Goal: Find specific page/section: Find specific page/section

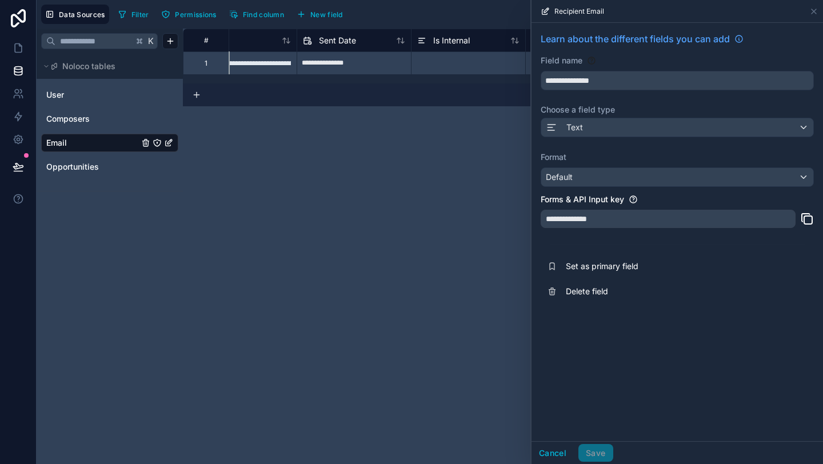
scroll to position [0, 550]
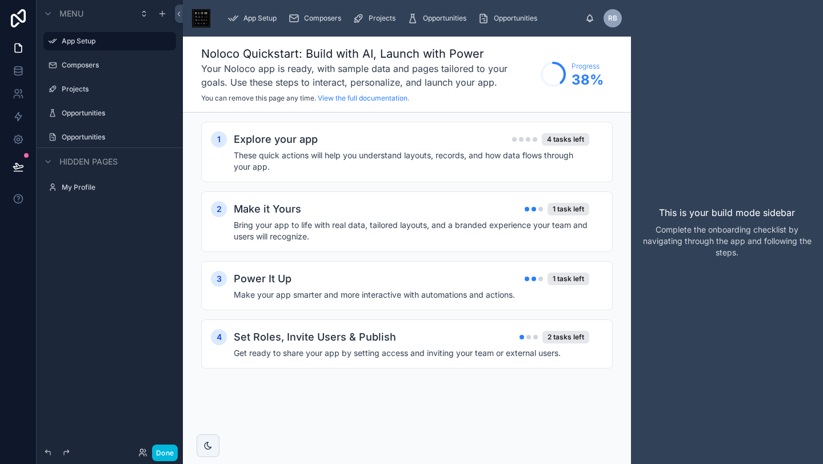
click at [89, 111] on label "Opportunities" at bounding box center [115, 113] width 107 height 9
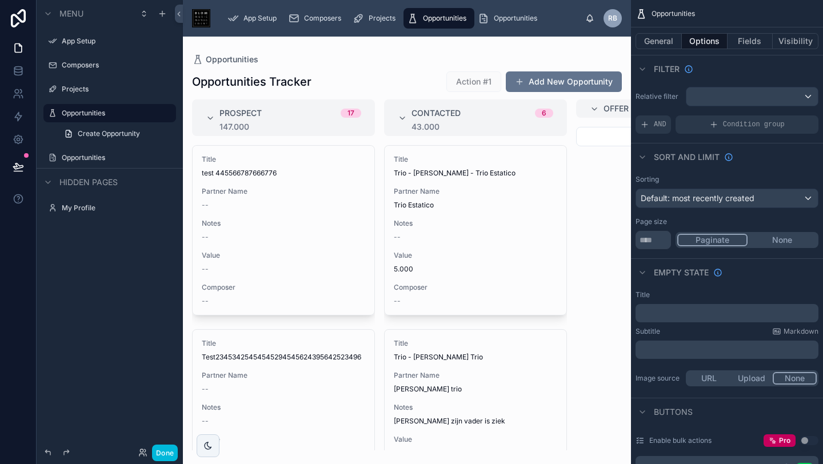
click at [82, 159] on label "Opportunities" at bounding box center [115, 157] width 107 height 9
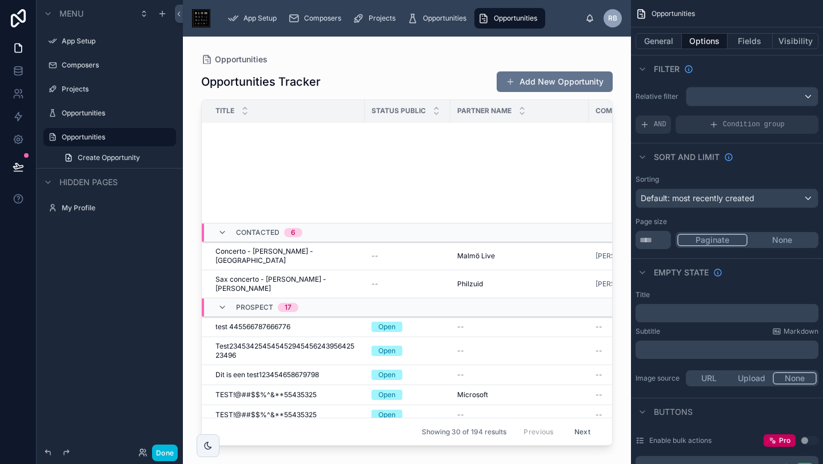
scroll to position [346, 0]
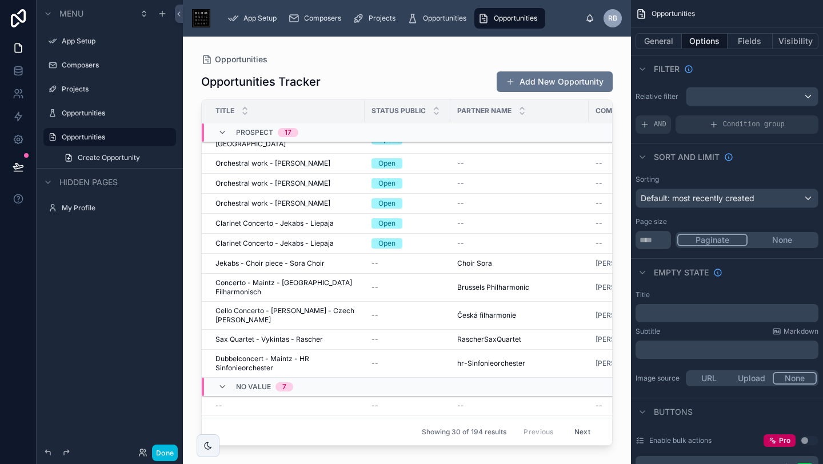
click at [446, 178] on div at bounding box center [407, 244] width 448 height 414
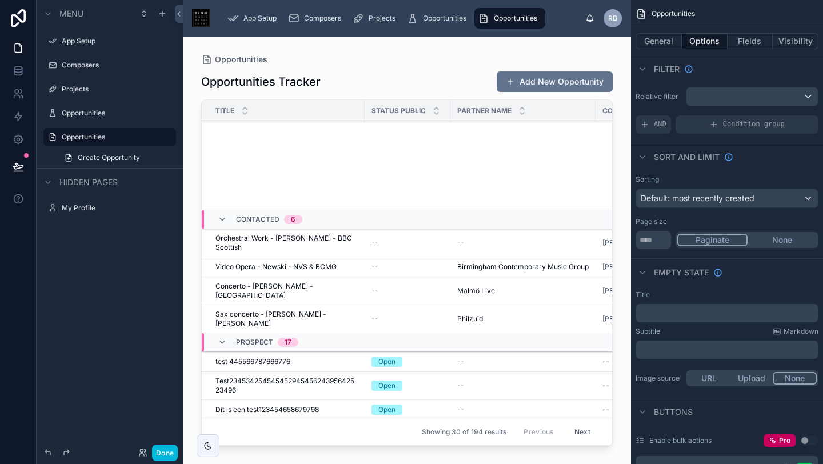
scroll to position [435, 0]
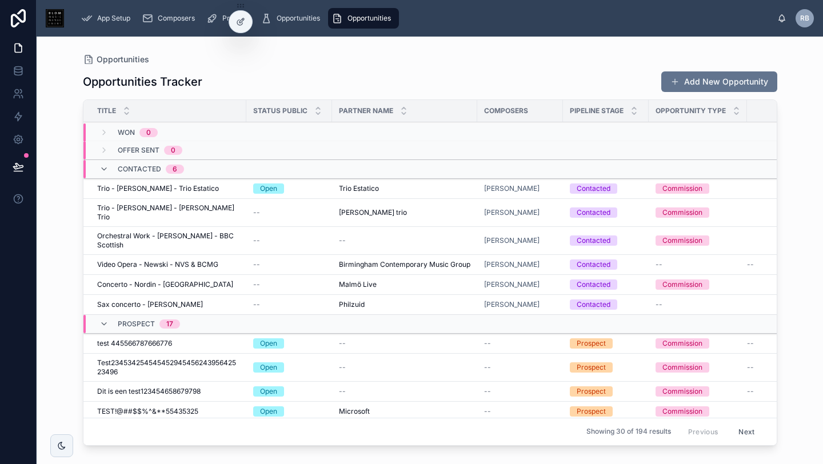
click at [525, 106] on span "Composers" at bounding box center [506, 110] width 44 height 9
click at [505, 300] on span "[PERSON_NAME]" at bounding box center [511, 304] width 55 height 9
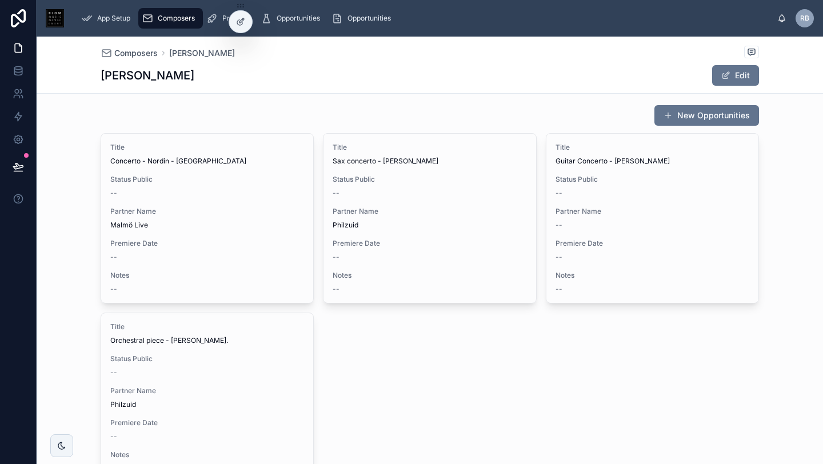
scroll to position [11, 0]
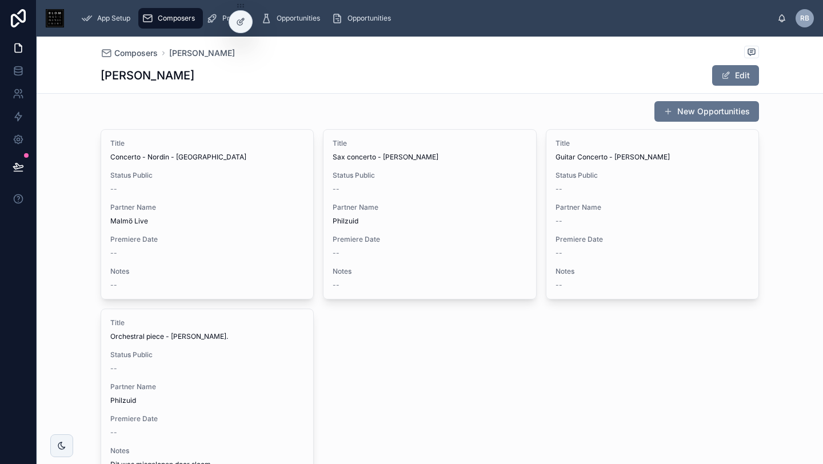
click at [609, 181] on div "Status Public --" at bounding box center [653, 182] width 194 height 23
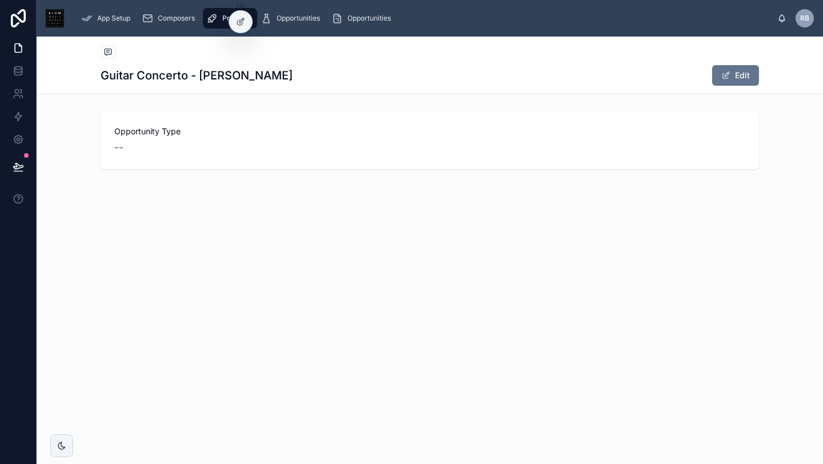
click at [115, 148] on span "--" at bounding box center [118, 147] width 9 height 16
click at [147, 132] on span "Opportunity Type" at bounding box center [429, 131] width 631 height 11
click at [729, 75] on span at bounding box center [725, 75] width 9 height 9
click at [536, 68] on div "Guitar Concerto - Jesper Nordin Done" at bounding box center [430, 76] width 658 height 22
click at [302, 21] on span "Opportunities" at bounding box center [298, 18] width 43 height 9
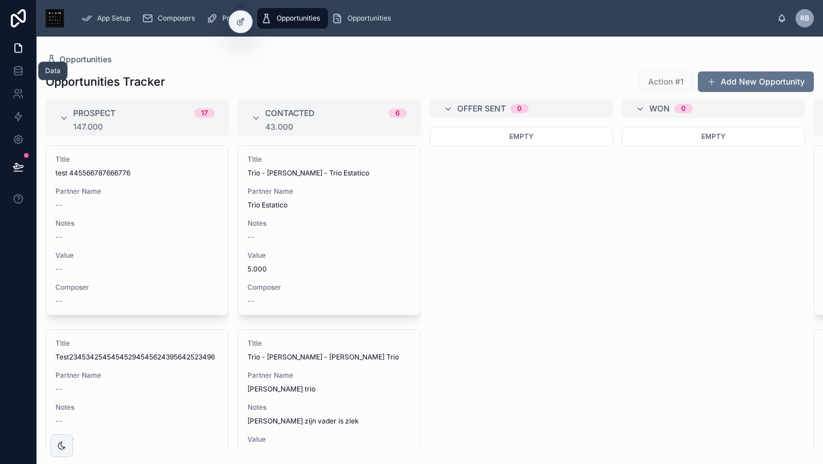
click at [23, 71] on link at bounding box center [18, 70] width 36 height 23
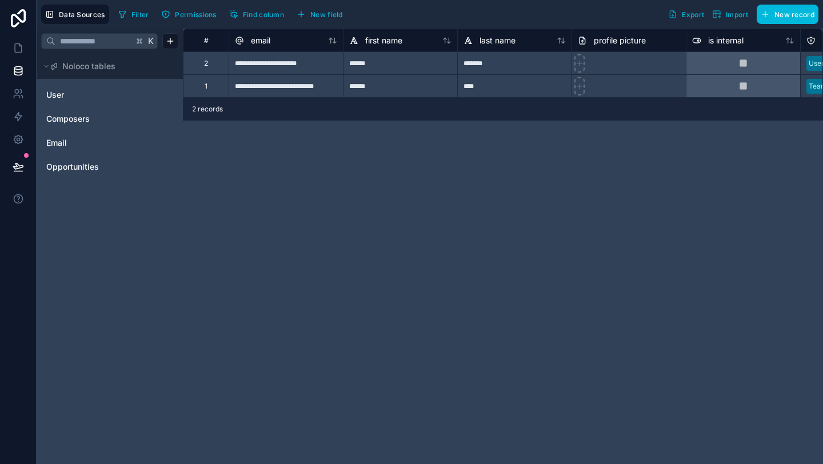
click at [72, 167] on span "Opportunities" at bounding box center [72, 166] width 53 height 11
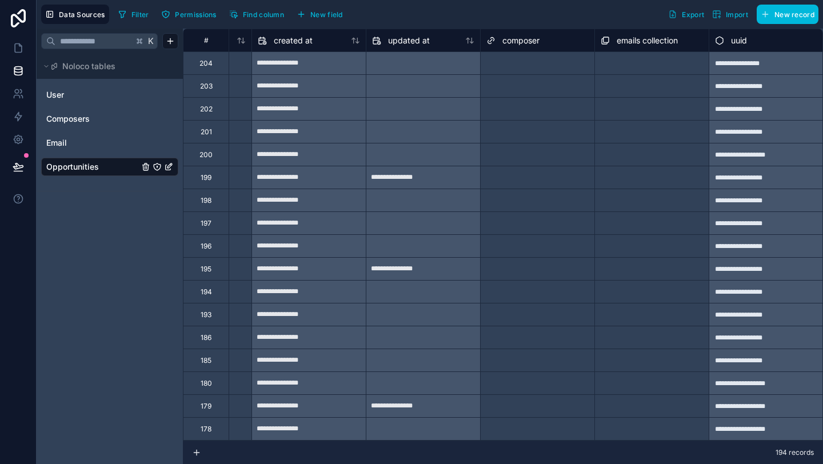
scroll to position [0, 1121]
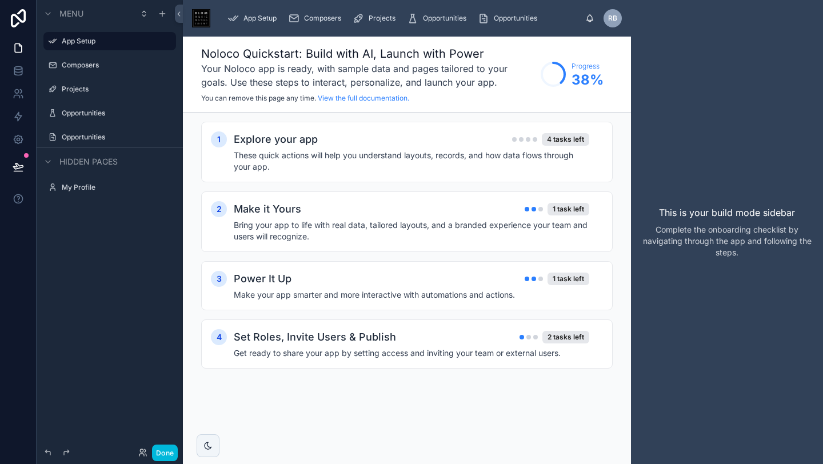
click at [101, 67] on label "Composers" at bounding box center [115, 65] width 107 height 9
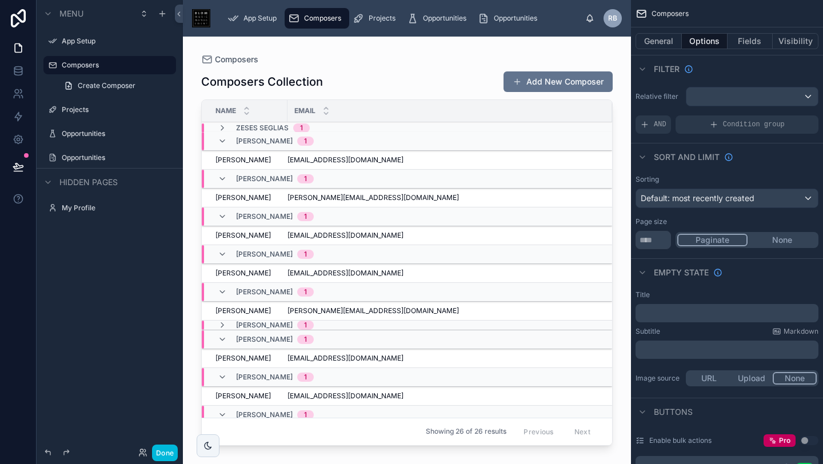
click at [75, 135] on label "Opportunities" at bounding box center [115, 133] width 107 height 9
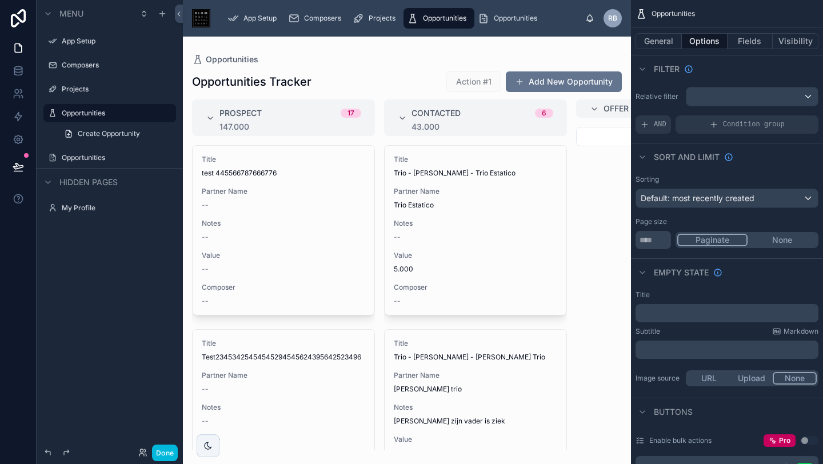
click at [82, 66] on label "Composers" at bounding box center [115, 65] width 107 height 9
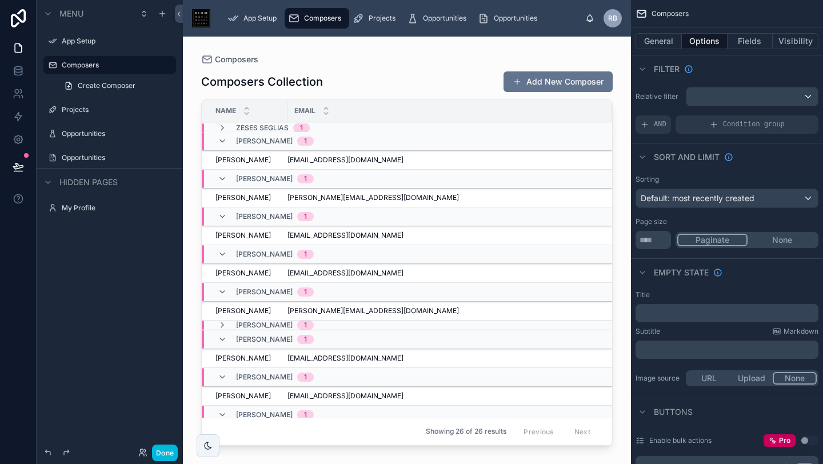
click at [661, 39] on button "General" at bounding box center [659, 41] width 46 height 16
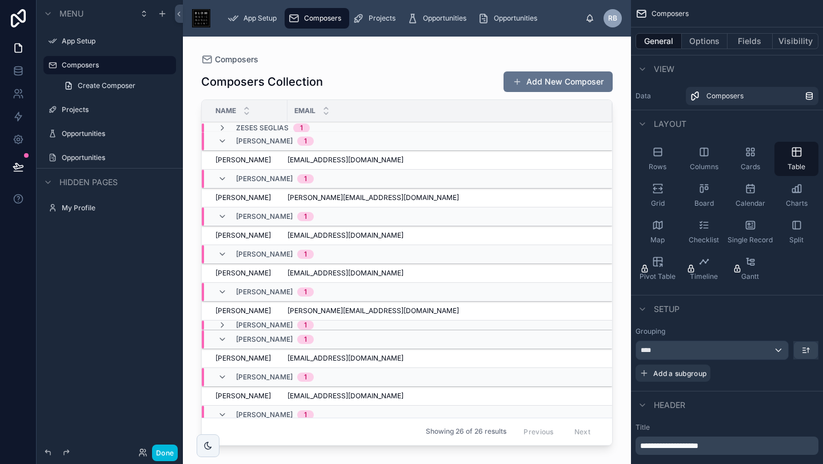
click at [750, 39] on button "Fields" at bounding box center [751, 41] width 46 height 16
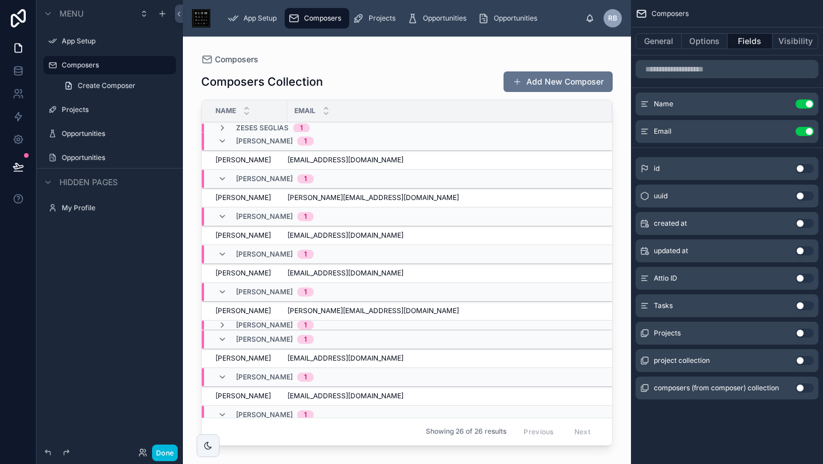
click at [808, 195] on button "Use setting" at bounding box center [805, 195] width 18 height 9
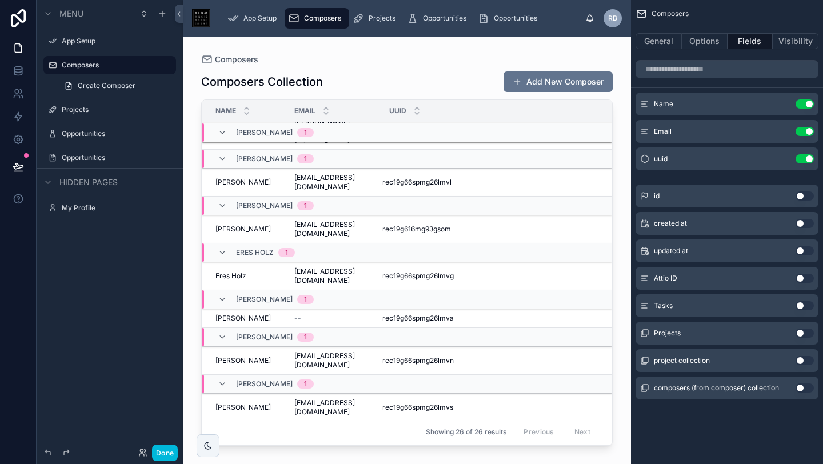
scroll to position [621, 0]
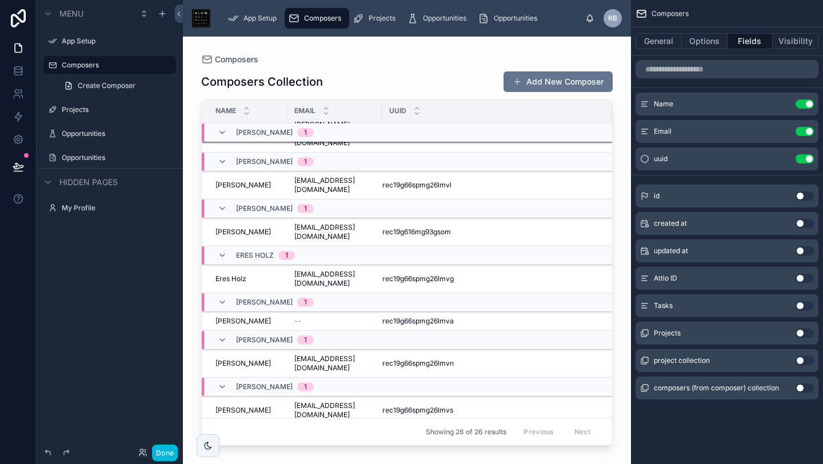
click at [418, 194] on div at bounding box center [407, 244] width 448 height 414
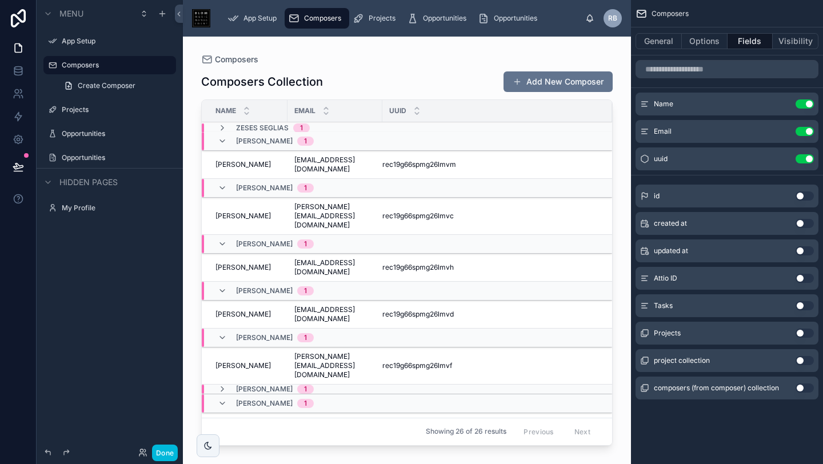
click at [418, 198] on td "rec19g66spmg26lmvc rec19g66spmg26lmvc" at bounding box center [497, 216] width 230 height 37
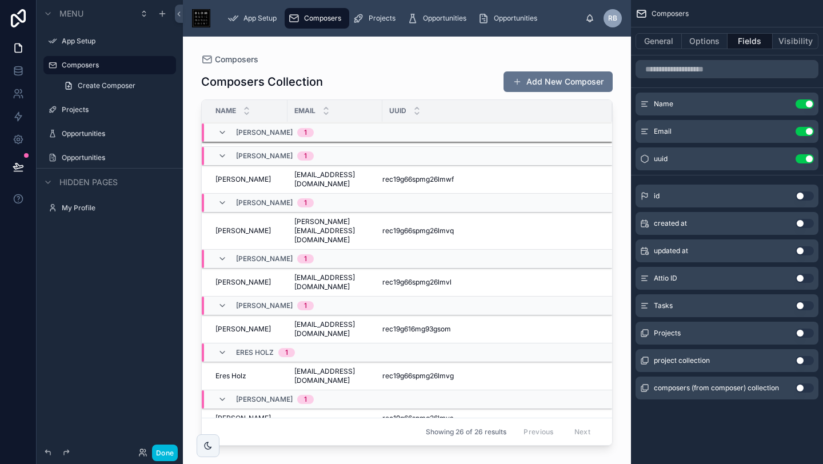
scroll to position [513, 0]
click at [413, 278] on span "rec19g66spmg26lmvl" at bounding box center [416, 282] width 69 height 9
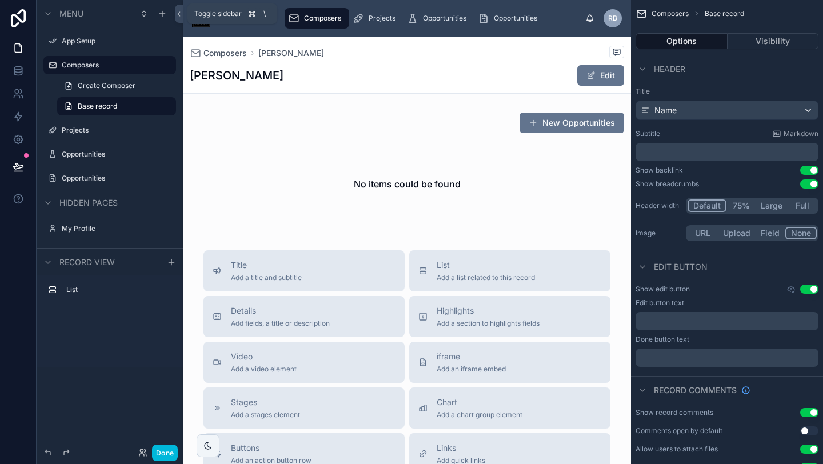
click at [178, 18] on button at bounding box center [179, 14] width 8 height 18
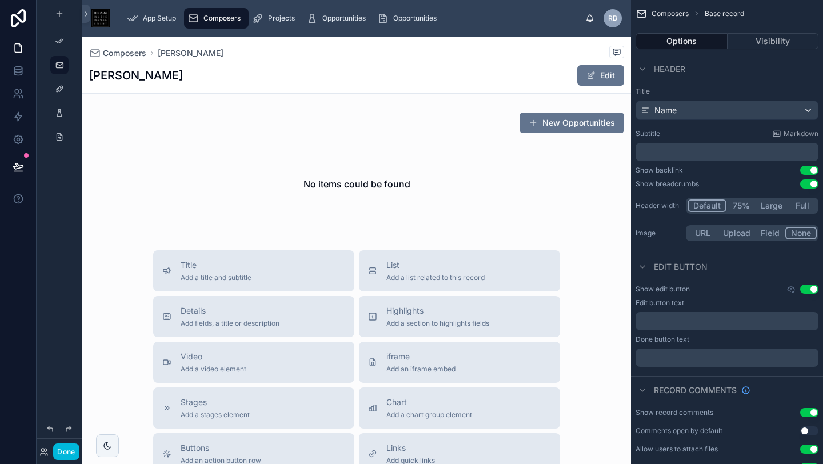
click at [145, 72] on h1 "[PERSON_NAME]" at bounding box center [136, 75] width 94 height 16
click at [19, 70] on icon at bounding box center [18, 70] width 11 height 11
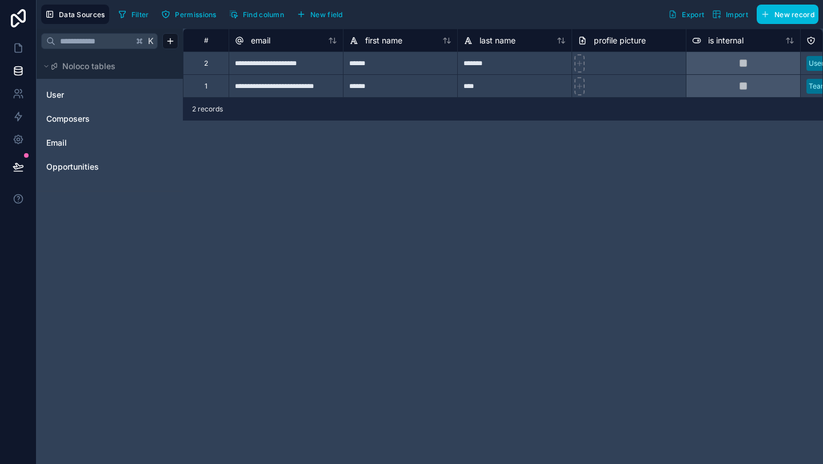
click at [99, 117] on link "Composers" at bounding box center [92, 118] width 93 height 11
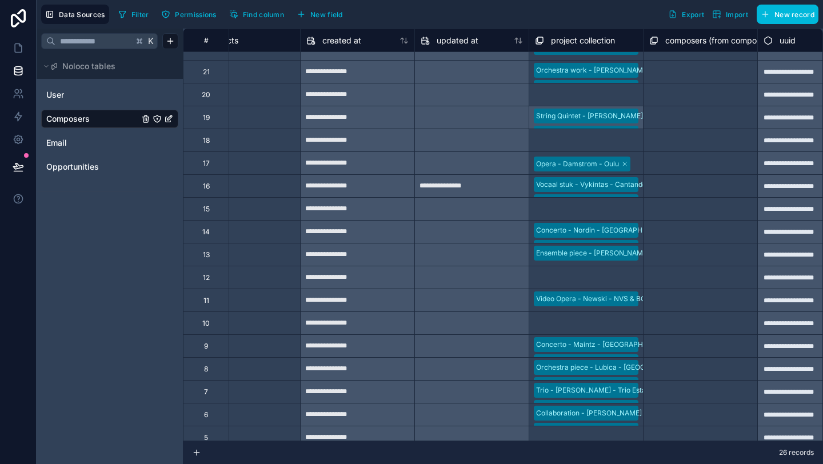
scroll to position [106, 549]
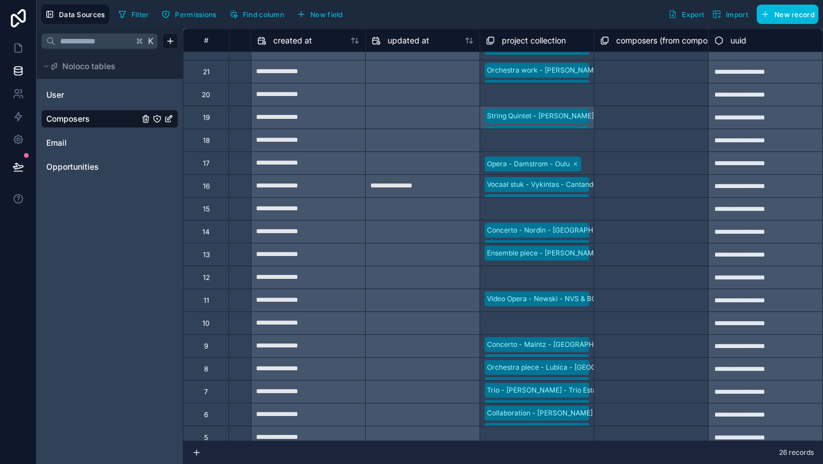
click at [736, 211] on div "**********" at bounding box center [765, 208] width 114 height 23
click at [768, 210] on div "**********" at bounding box center [765, 208] width 114 height 23
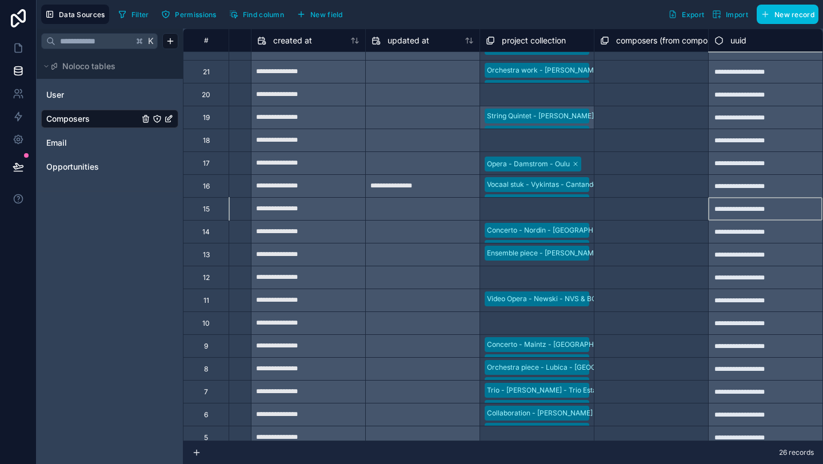
click at [768, 210] on div "**********" at bounding box center [765, 208] width 114 height 23
click at [793, 210] on div "**********" at bounding box center [765, 208] width 114 height 23
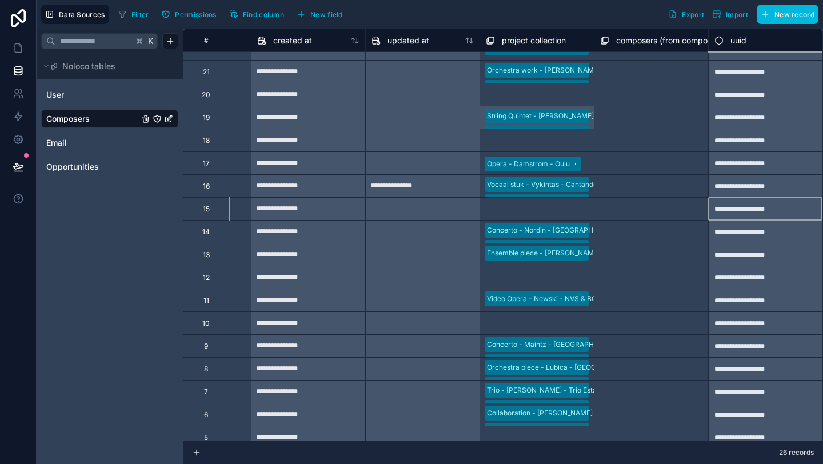
click at [793, 210] on div "**********" at bounding box center [765, 208] width 114 height 23
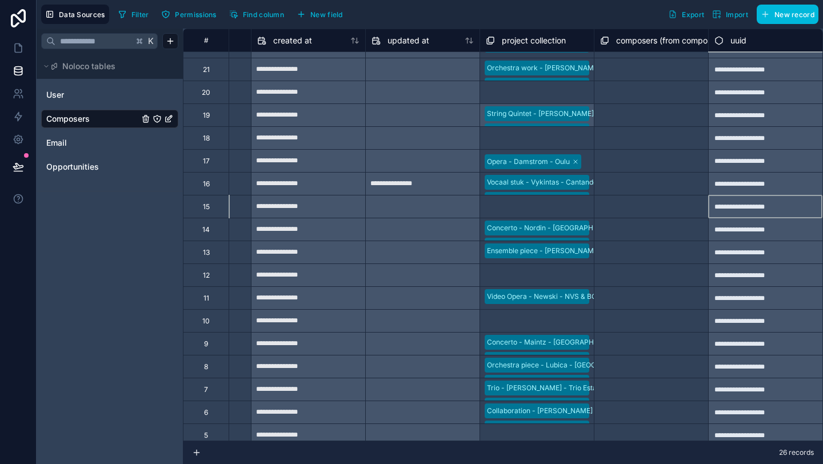
scroll to position [111, 549]
